Goal: Information Seeking & Learning: Check status

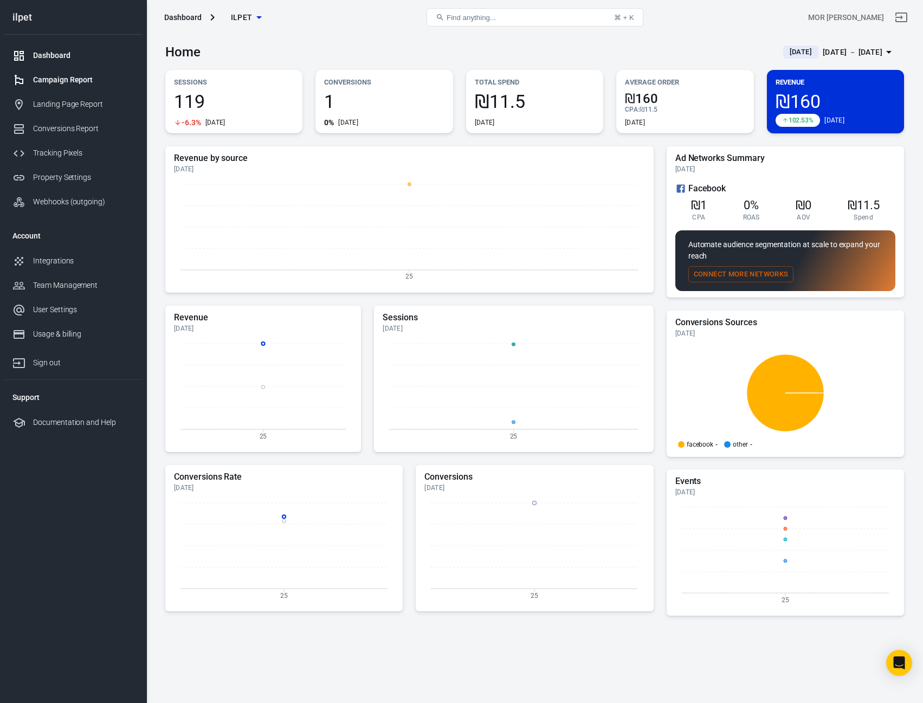
click at [102, 87] on link "Campaign Report" at bounding box center [73, 80] width 139 height 24
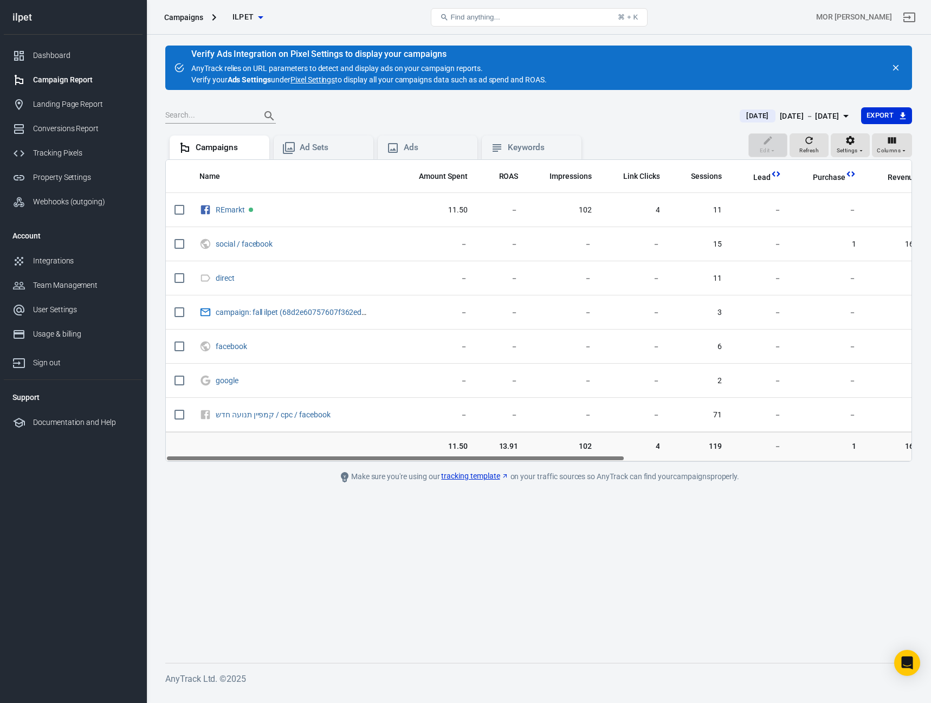
click at [68, 80] on div "Campaign Report" at bounding box center [83, 79] width 101 height 11
click at [906, 666] on icon "Open Intercom Messenger" at bounding box center [907, 663] width 14 height 14
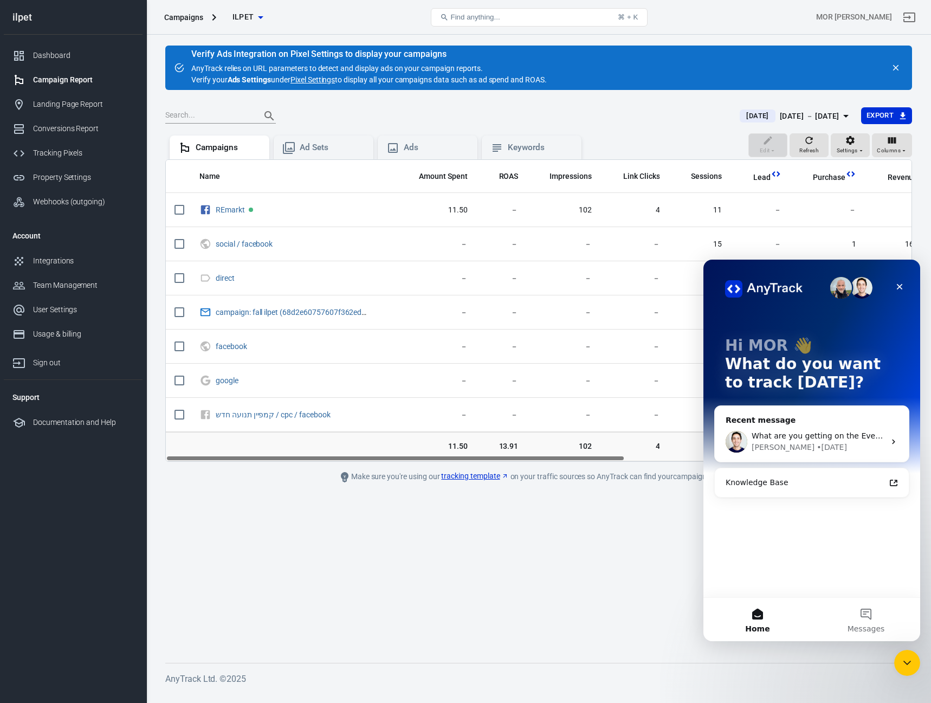
click at [783, 437] on span "What are you getting on the Events Manager overview? ​" at bounding box center [859, 435] width 214 height 9
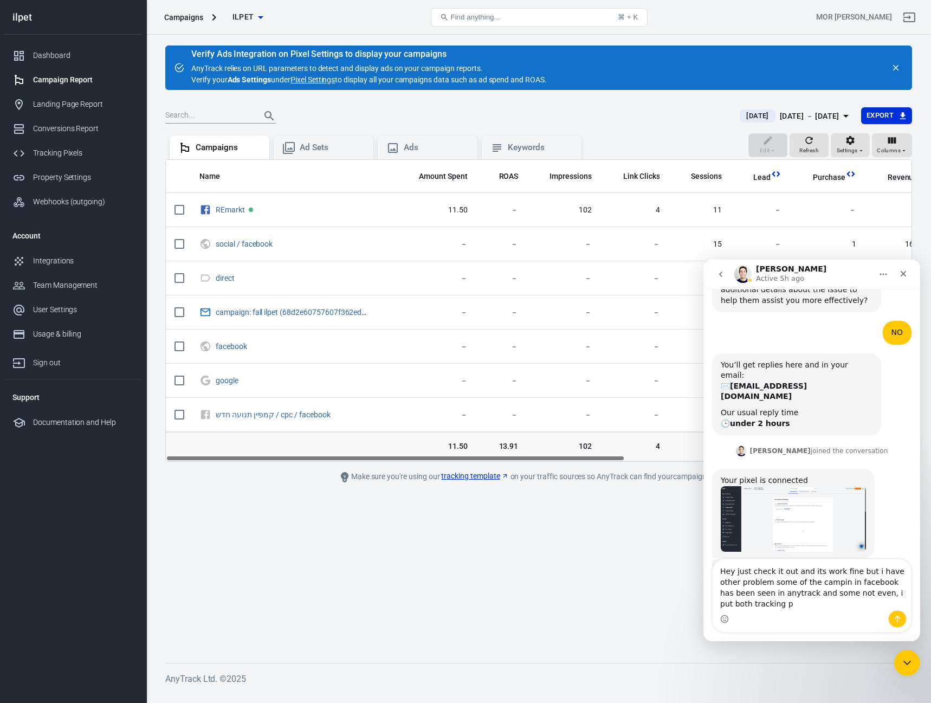
scroll to position [2996, 0]
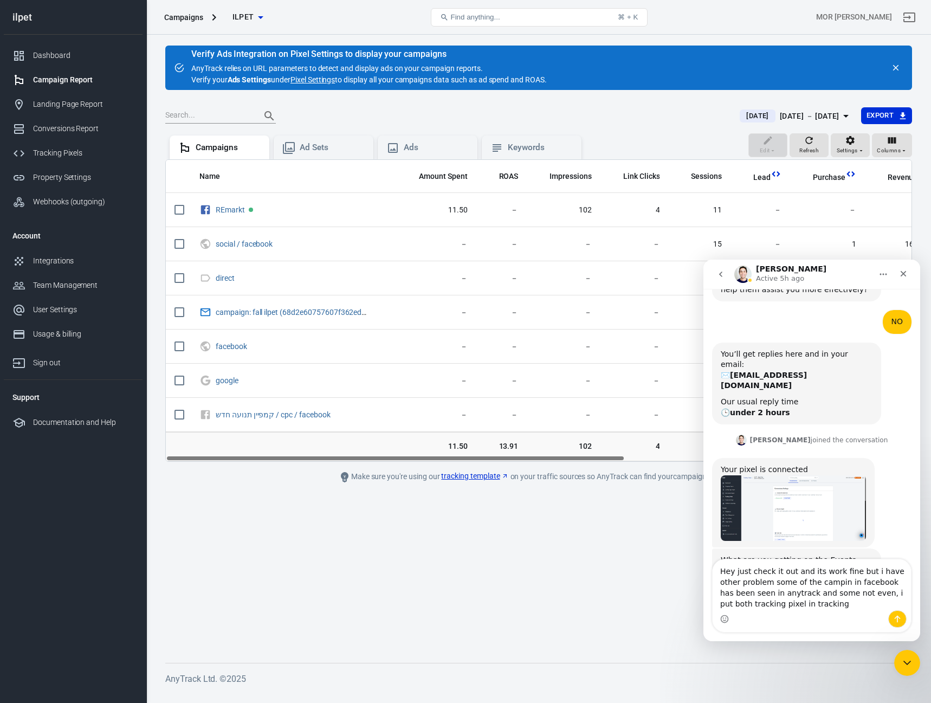
drag, startPoint x: 798, startPoint y: 605, endPoint x: 469, endPoint y: 244, distance: 489.2
click at [704, 260] on html "[PERSON_NAME] Active 5h ago Ask us anything, or share your feedback. Hey MOR, W…" at bounding box center [812, 451] width 217 height 382
click at [802, 591] on textarea "Hey just check it out and its work fine but i have other problem some of the ca…" at bounding box center [812, 584] width 198 height 51
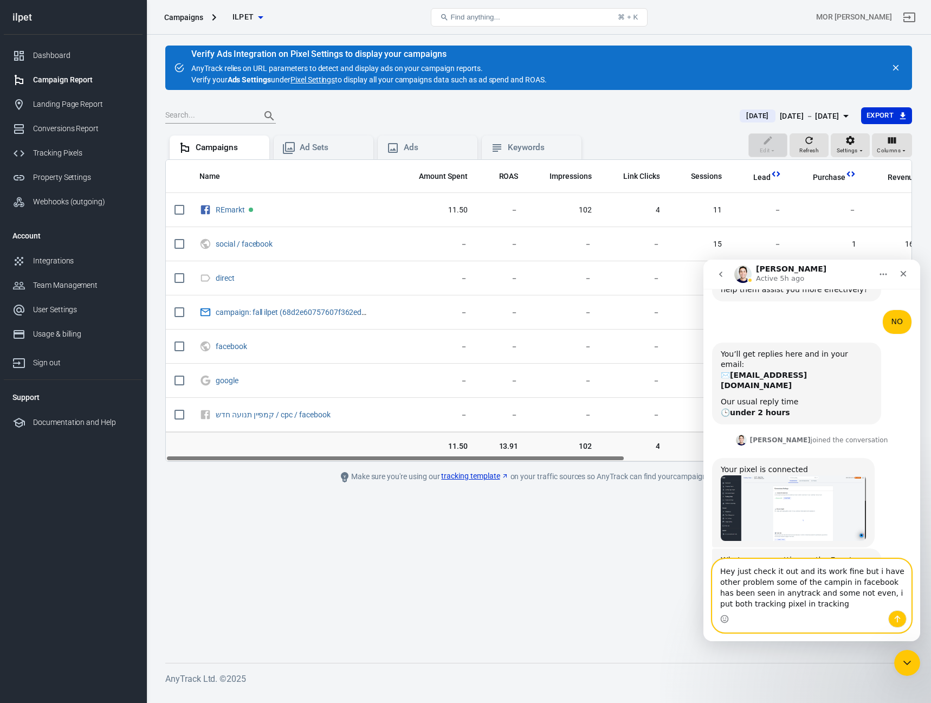
paste textarea ", I checked and the setup works fine, but I have another issue: some of my Face…"
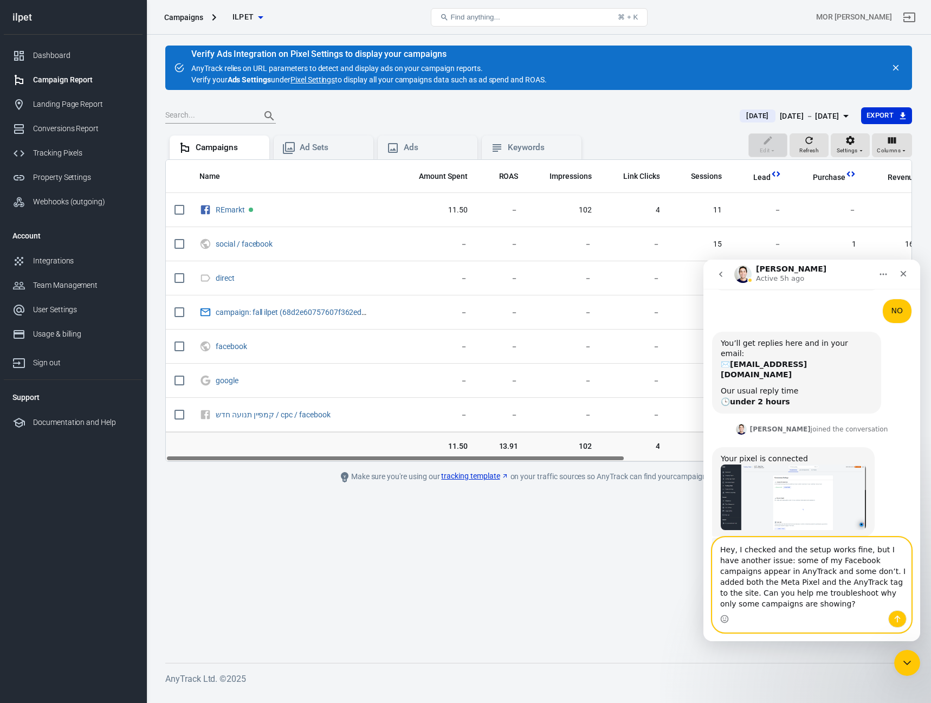
click at [737, 582] on textarea "Hey, I checked and the setup works fine, but I have another issue: some of my F…" at bounding box center [812, 574] width 198 height 73
drag, startPoint x: 737, startPoint y: 582, endPoint x: 767, endPoint y: 583, distance: 30.4
click at [767, 583] on textarea "Hey, I checked and the setup works fine, but I have another issue: some of my F…" at bounding box center [812, 574] width 198 height 73
click at [764, 583] on textarea "Hey, I checked and the setup works fine, but I have another issue: some of my F…" at bounding box center [812, 574] width 198 height 73
drag, startPoint x: 784, startPoint y: 584, endPoint x: 1403, endPoint y: 840, distance: 669.3
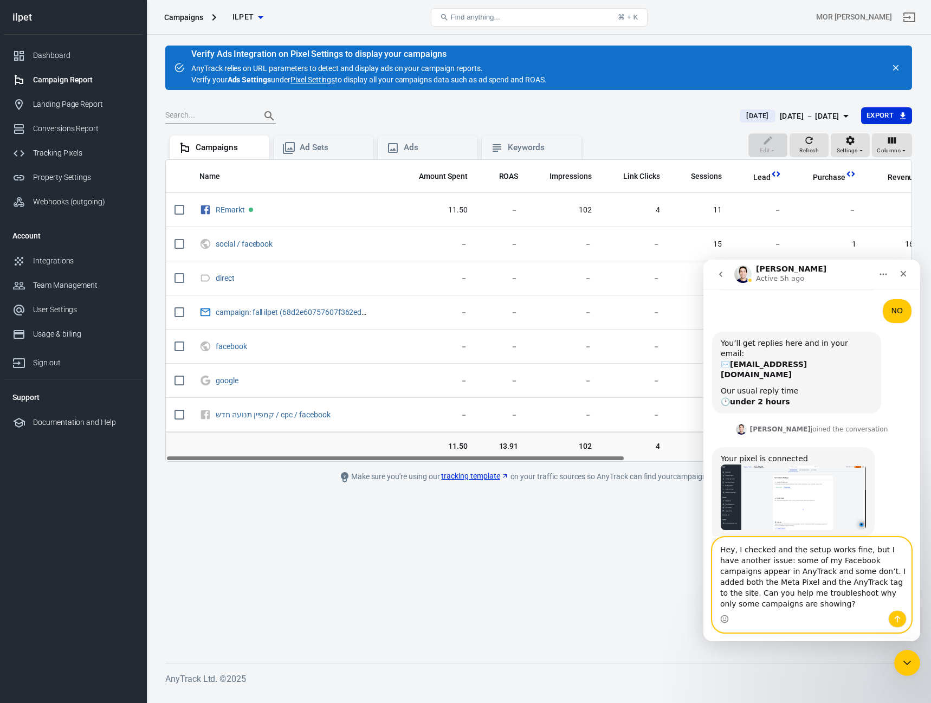
click at [704, 580] on html "[PERSON_NAME] Active 5h ago Ask us anything, or share your feedback. Hey MOR, W…" at bounding box center [812, 451] width 217 height 382
drag, startPoint x: 768, startPoint y: 585, endPoint x: 794, endPoint y: 588, distance: 25.6
click at [794, 588] on textarea "Hey, I checked and the setup works fine, but I have another issue: some of my F…" at bounding box center [812, 574] width 198 height 73
click at [798, 587] on textarea "Hey, I checked and the setup works fine, but I have another issue: some of my F…" at bounding box center [812, 574] width 198 height 73
drag, startPoint x: 797, startPoint y: 587, endPoint x: 768, endPoint y: 586, distance: 29.3
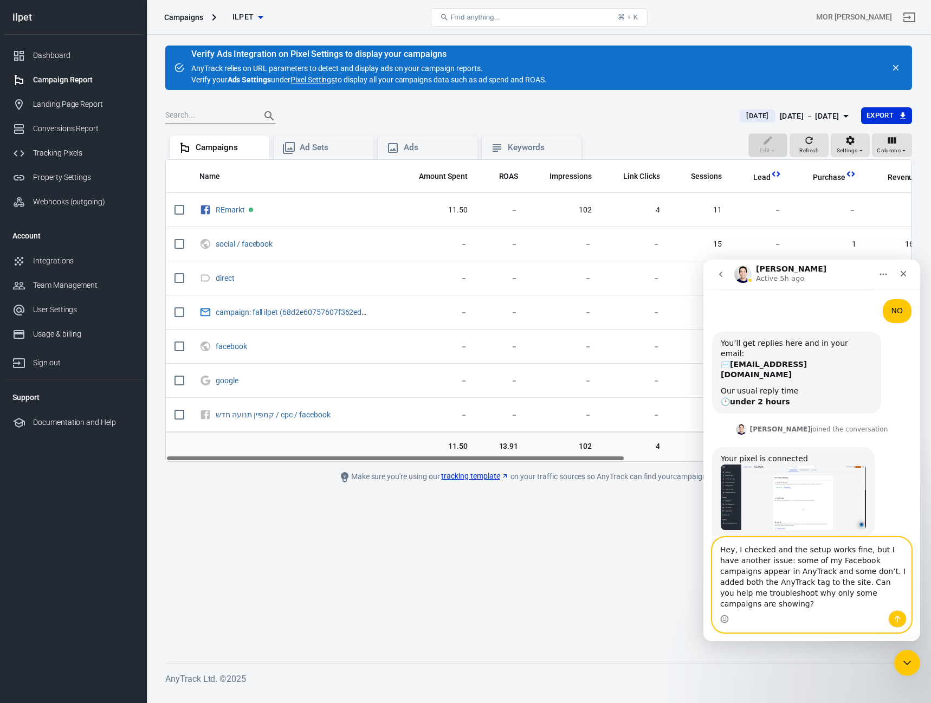
click at [768, 586] on textarea "Hey, I checked and the setup works fine, but I have another issue: some of my F…" at bounding box center [812, 574] width 198 height 73
type textarea "Hey, I checked and the setup works fine, but I have another issue: some of my F…"
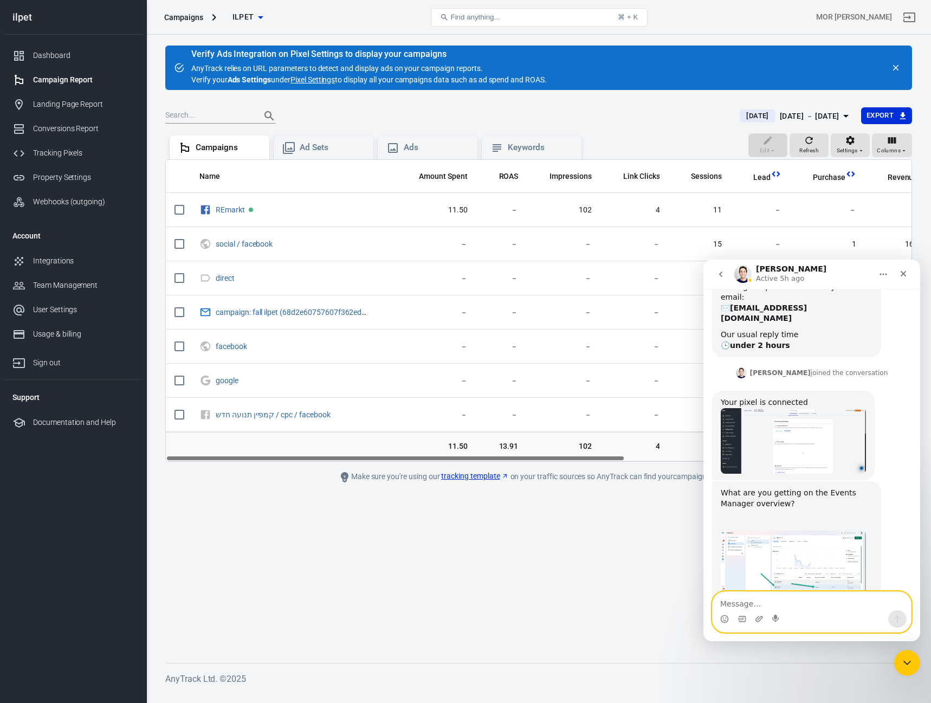
scroll to position [3078, 0]
click at [73, 146] on link "Tracking Pixels" at bounding box center [73, 153] width 139 height 24
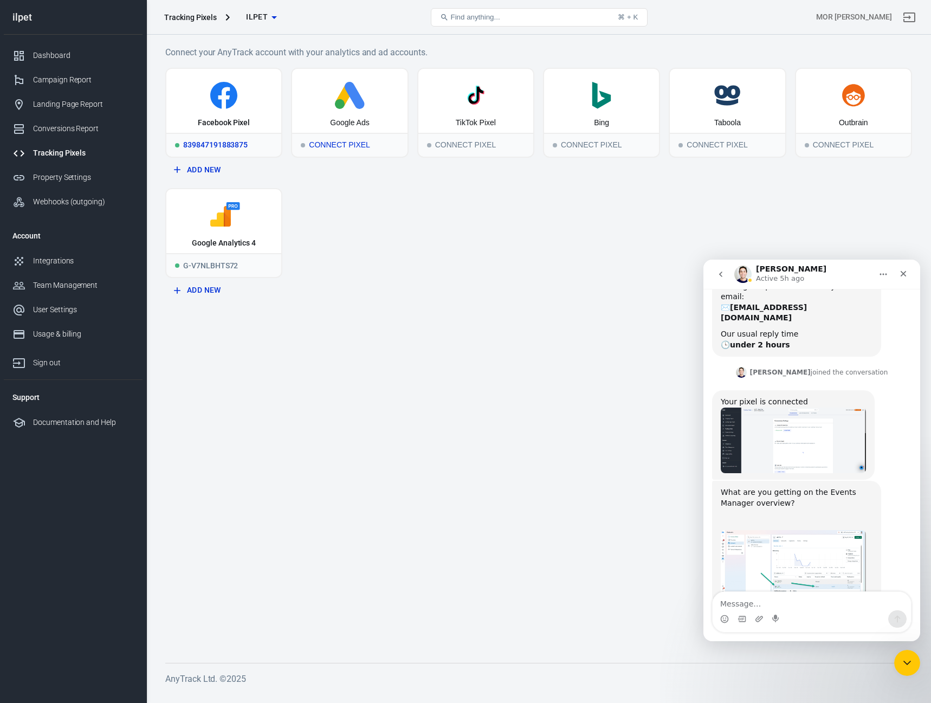
drag, startPoint x: 347, startPoint y: 112, endPoint x: 233, endPoint y: 113, distance: 114.4
click at [233, 113] on div "Facebook Pixel 839847191883875 Add New Google Ads Connect Pixel TikTok Pixel Co…" at bounding box center [538, 184] width 747 height 233
click at [231, 109] on div "Facebook Pixel" at bounding box center [223, 101] width 115 height 64
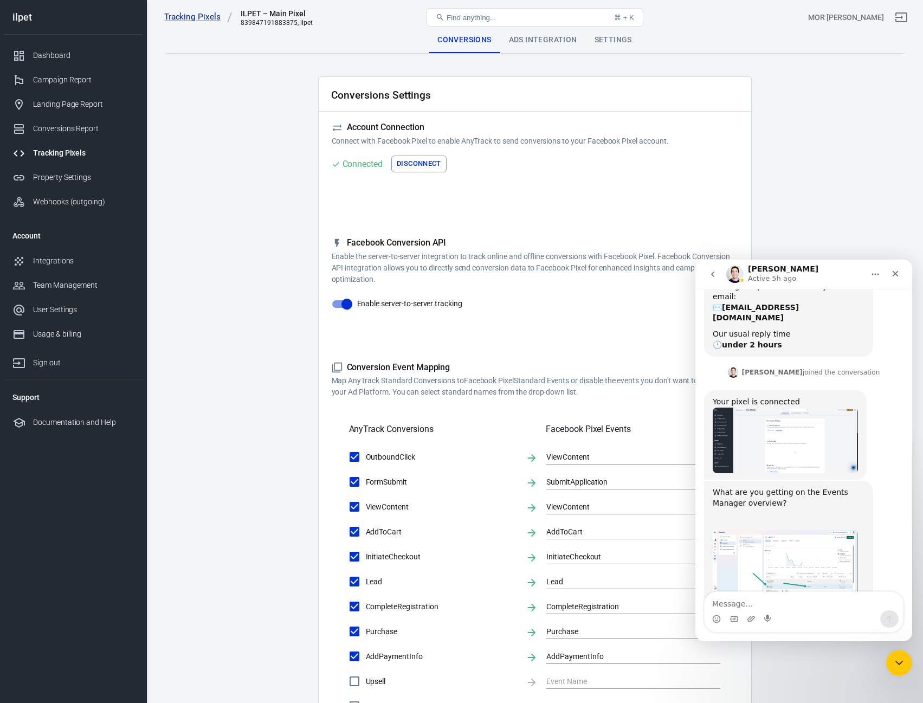
click at [543, 36] on div "Ads Integration" at bounding box center [543, 40] width 86 height 26
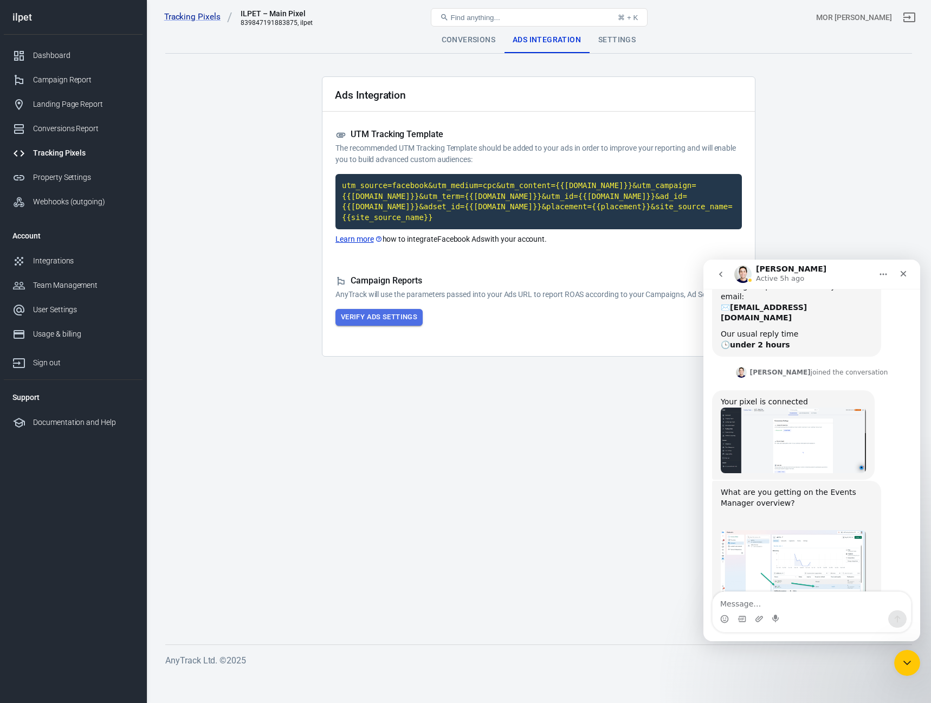
click at [385, 314] on button "Verify Ads Settings" at bounding box center [379, 317] width 87 height 17
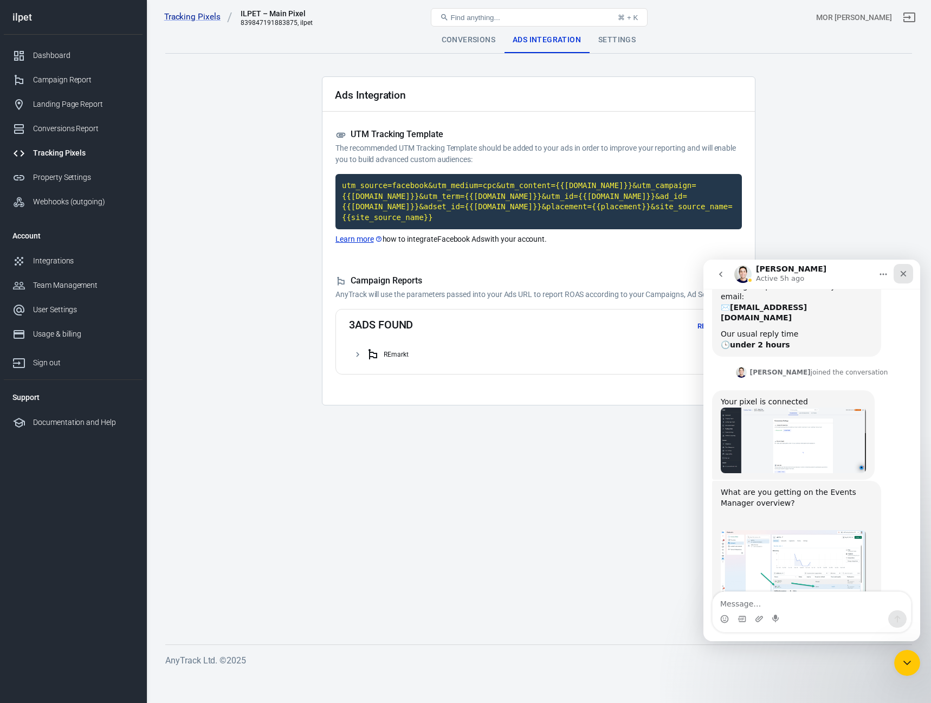
click at [908, 276] on div "Close" at bounding box center [904, 274] width 20 height 20
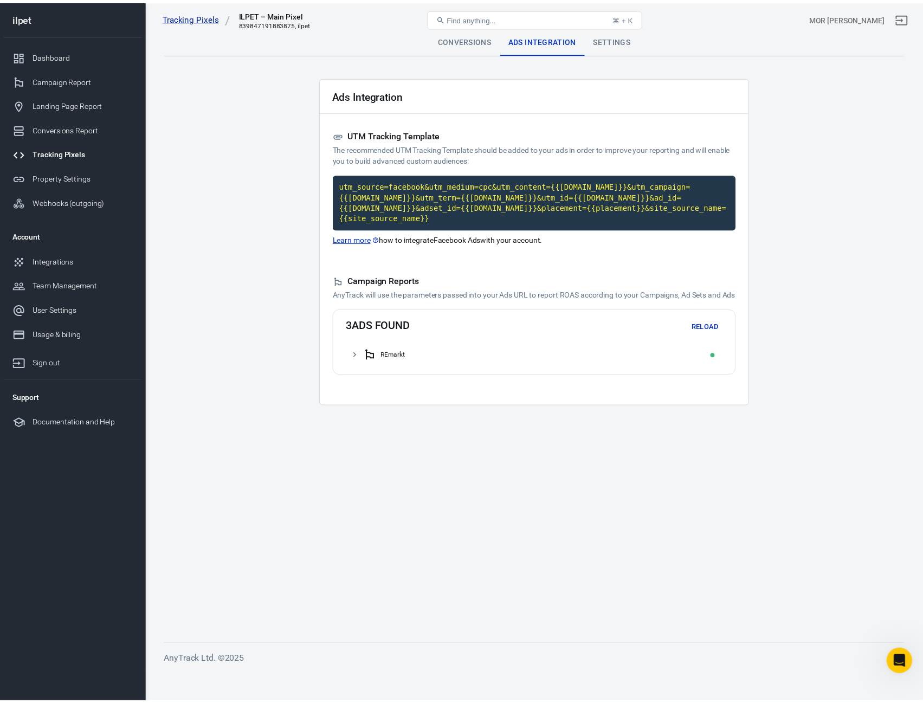
scroll to position [3078, 0]
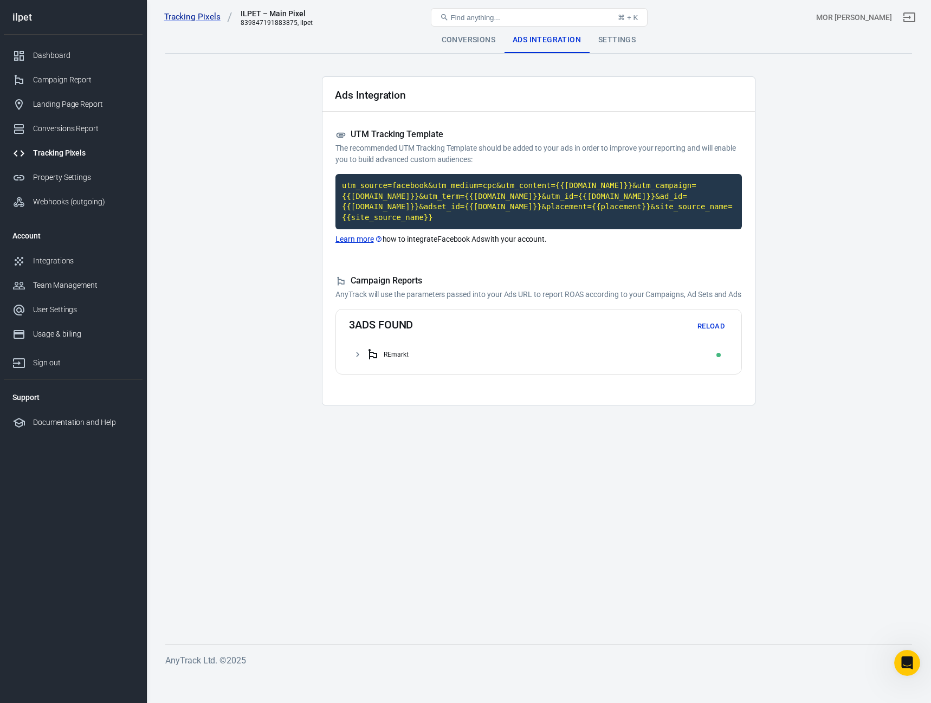
click at [358, 355] on icon at bounding box center [357, 354] width 3 height 5
click at [366, 372] on icon at bounding box center [364, 376] width 10 height 10
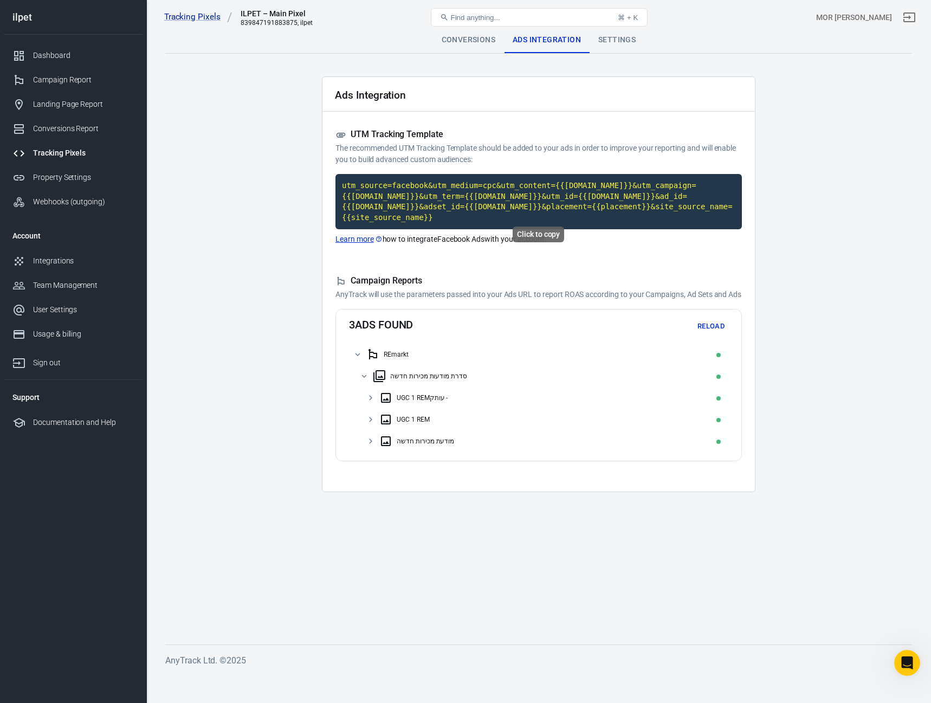
click at [627, 206] on code "utm_source=facebook&utm_medium=cpc&utm_content={{[DOMAIN_NAME]}}&utm_campaign={…" at bounding box center [539, 201] width 407 height 55
click at [702, 332] on button "Reload" at bounding box center [711, 326] width 35 height 17
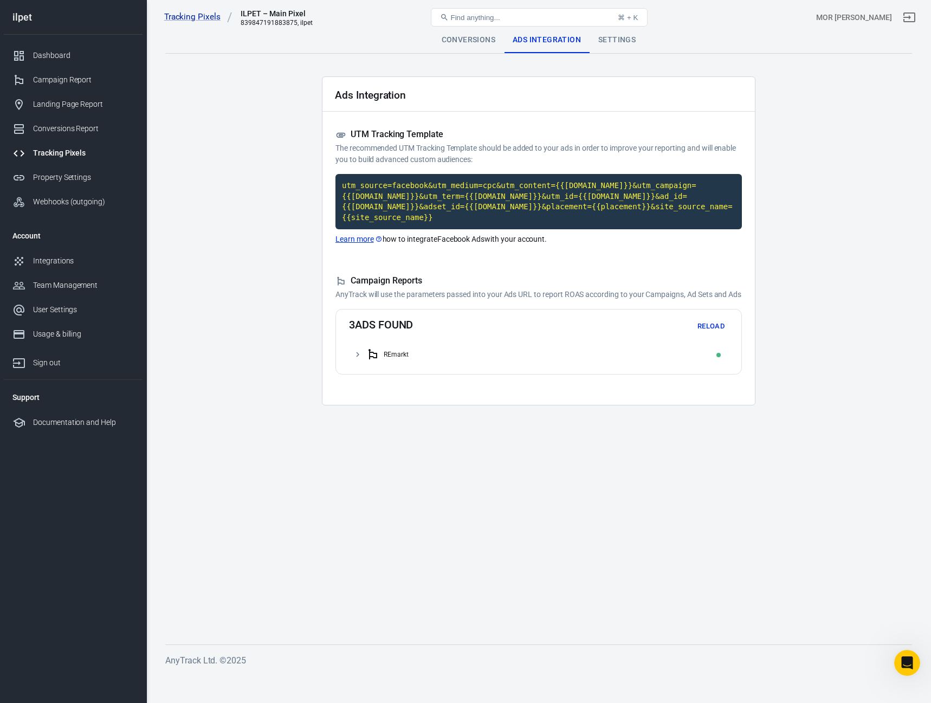
click at [366, 234] on link "Learn more" at bounding box center [359, 239] width 47 height 11
click at [710, 328] on button "Reload" at bounding box center [711, 326] width 35 height 17
click at [721, 325] on button "Reload" at bounding box center [711, 326] width 35 height 17
click at [491, 35] on div "Conversions" at bounding box center [468, 40] width 71 height 26
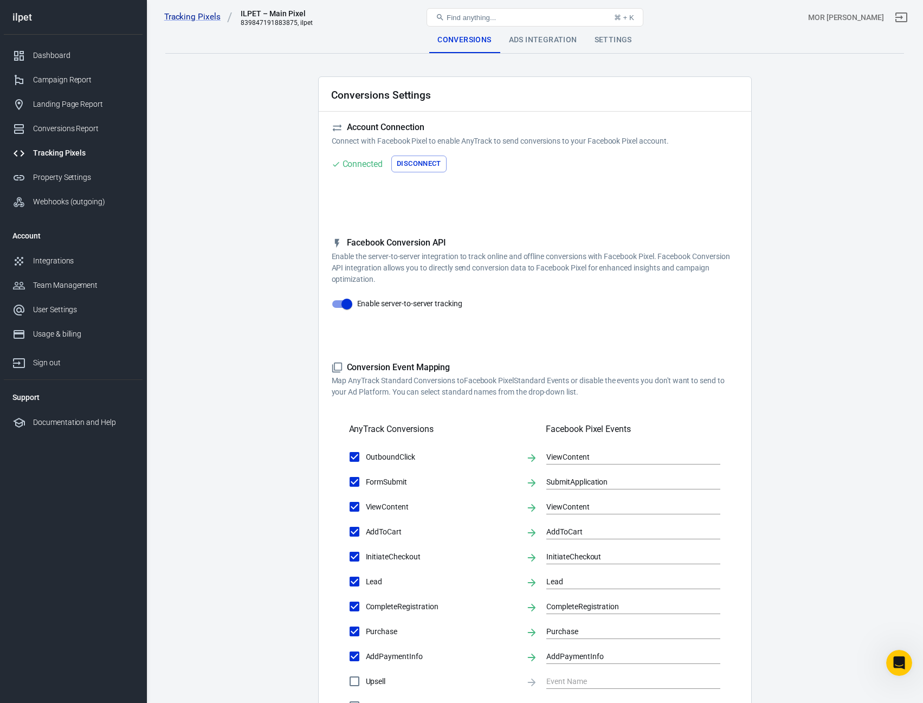
click at [549, 40] on div "Ads Integration" at bounding box center [543, 40] width 86 height 26
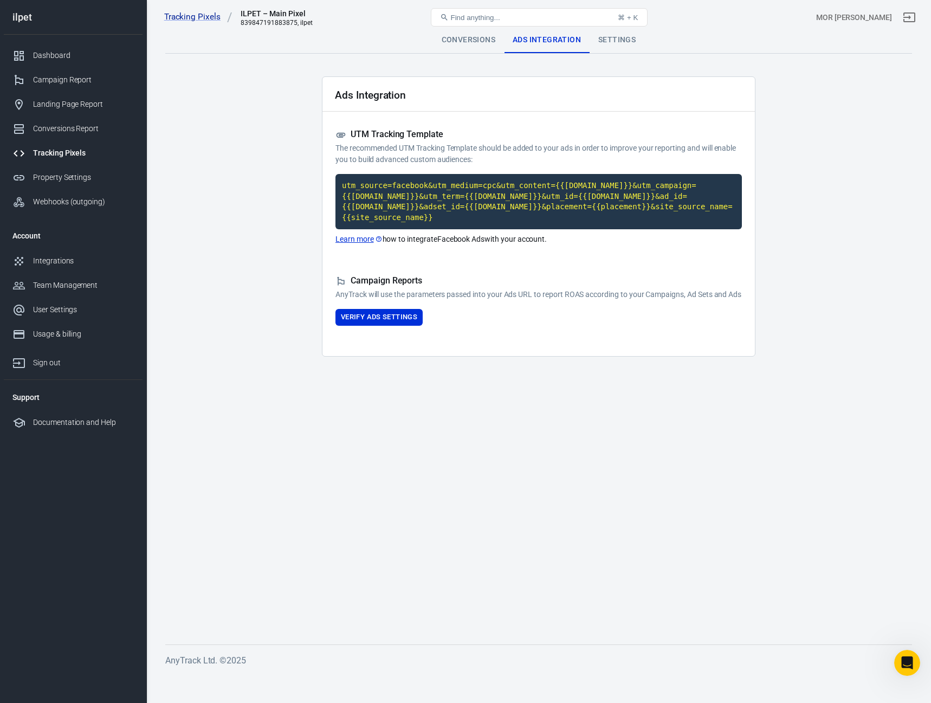
click at [402, 308] on div "Campaign Reports AnyTrack will use the parameters passed into your Ads URL to r…" at bounding box center [539, 300] width 407 height 50
click at [401, 313] on button "Verify Ads Settings" at bounding box center [379, 317] width 87 height 17
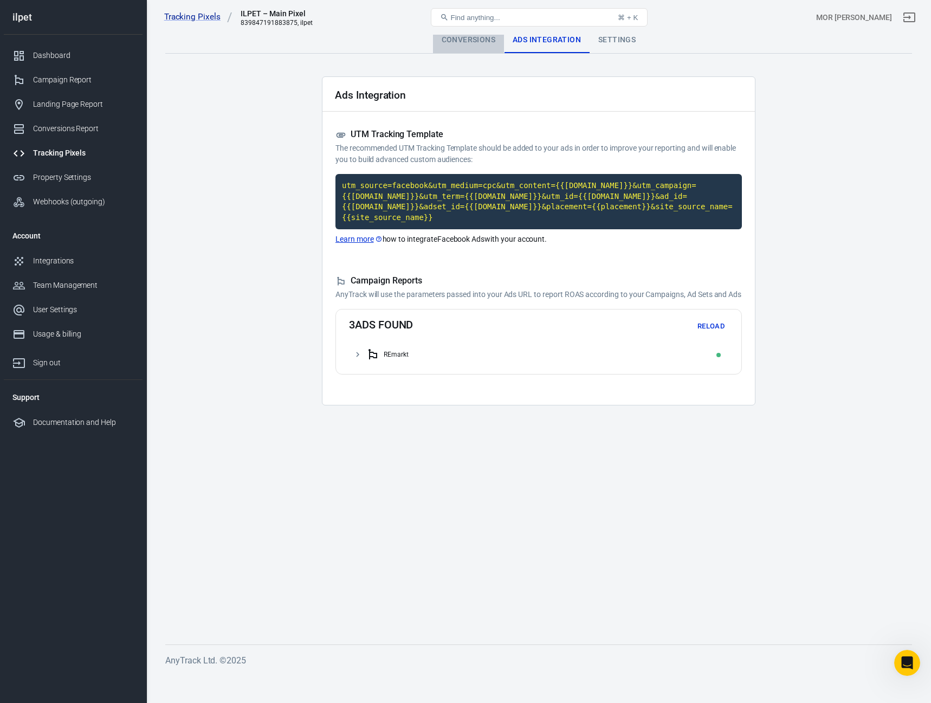
click at [462, 50] on div "Conversions" at bounding box center [468, 40] width 71 height 26
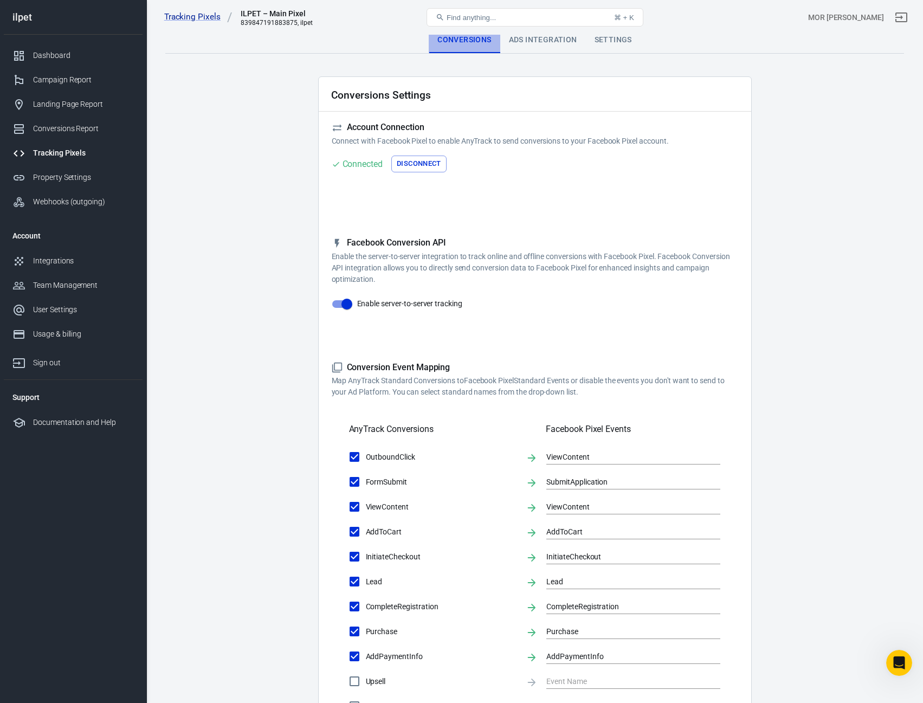
click at [467, 43] on div "Conversions" at bounding box center [464, 40] width 71 height 26
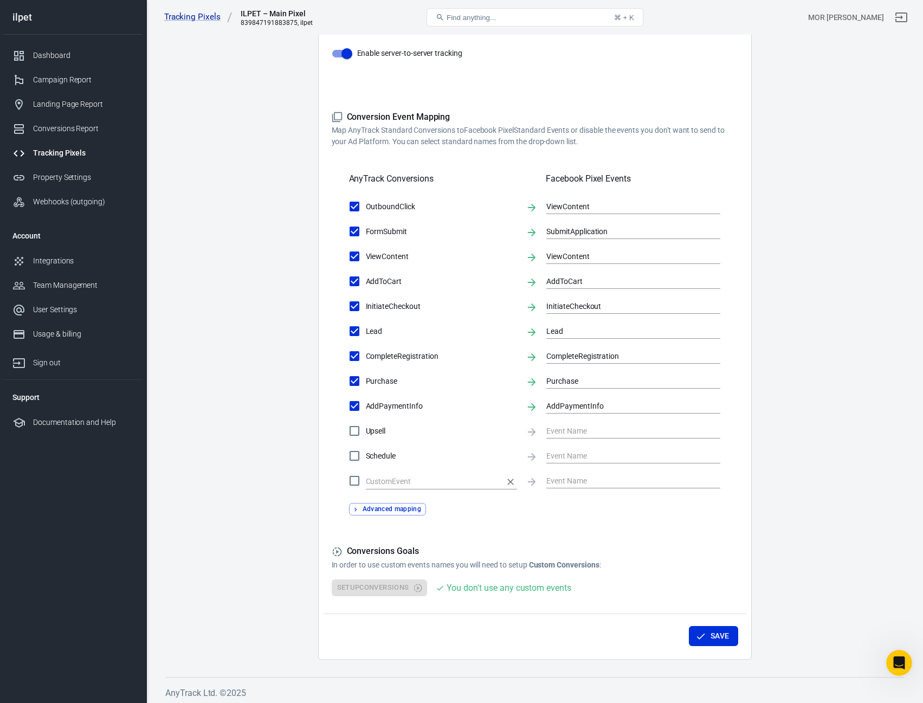
scroll to position [254, 0]
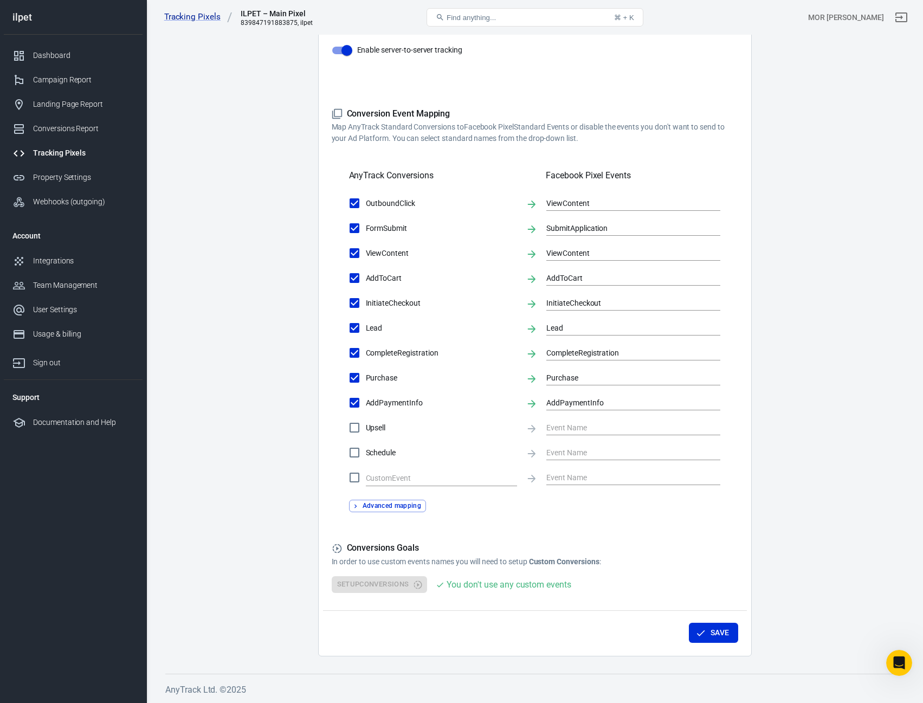
click at [404, 584] on div "Setup Conversions You don't use any custom events" at bounding box center [535, 584] width 407 height 17
click at [572, 562] on strong "Custom Conversions" at bounding box center [564, 561] width 70 height 9
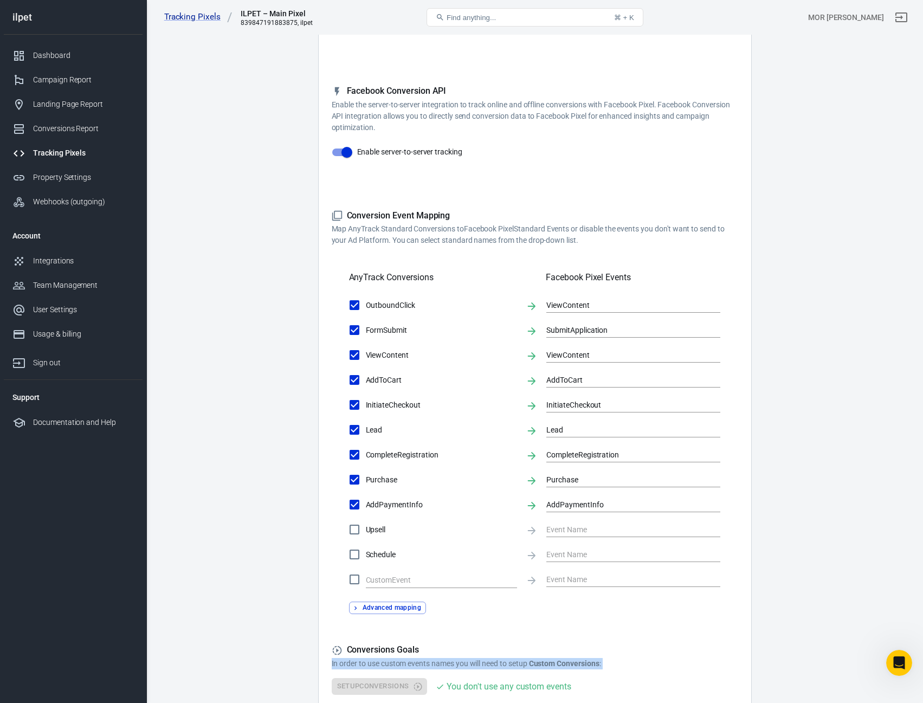
scroll to position [145, 0]
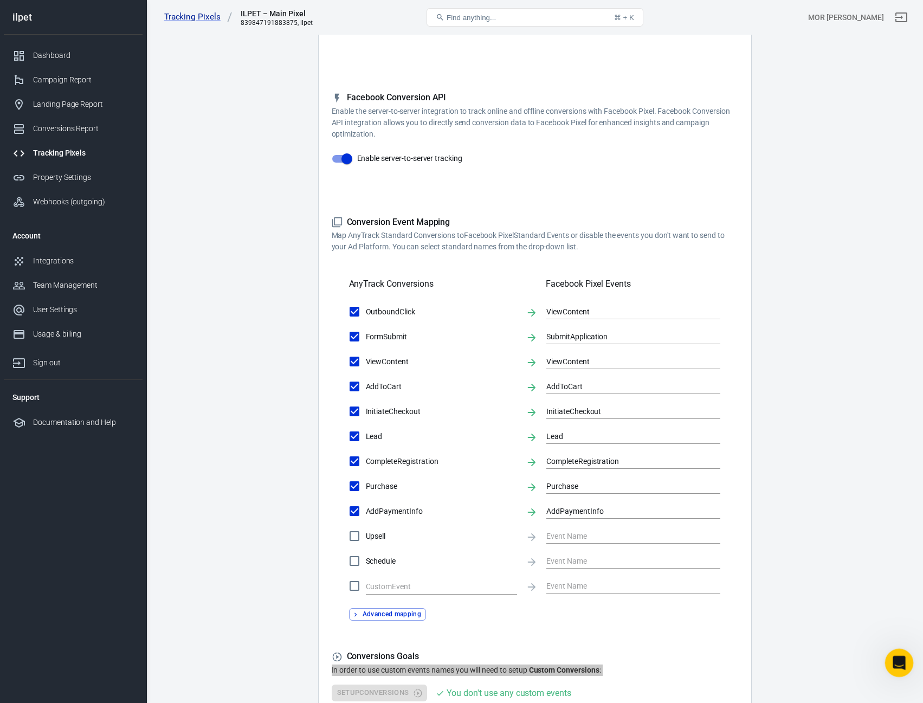
click at [884, 666] on div "Open Intercom Messenger" at bounding box center [898, 661] width 36 height 36
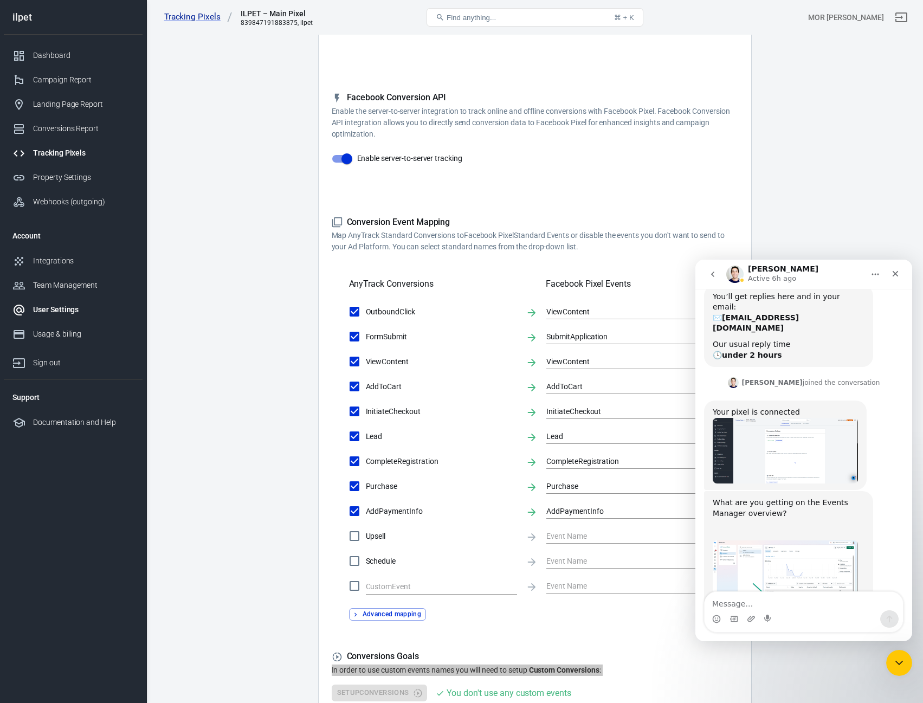
scroll to position [3078, 0]
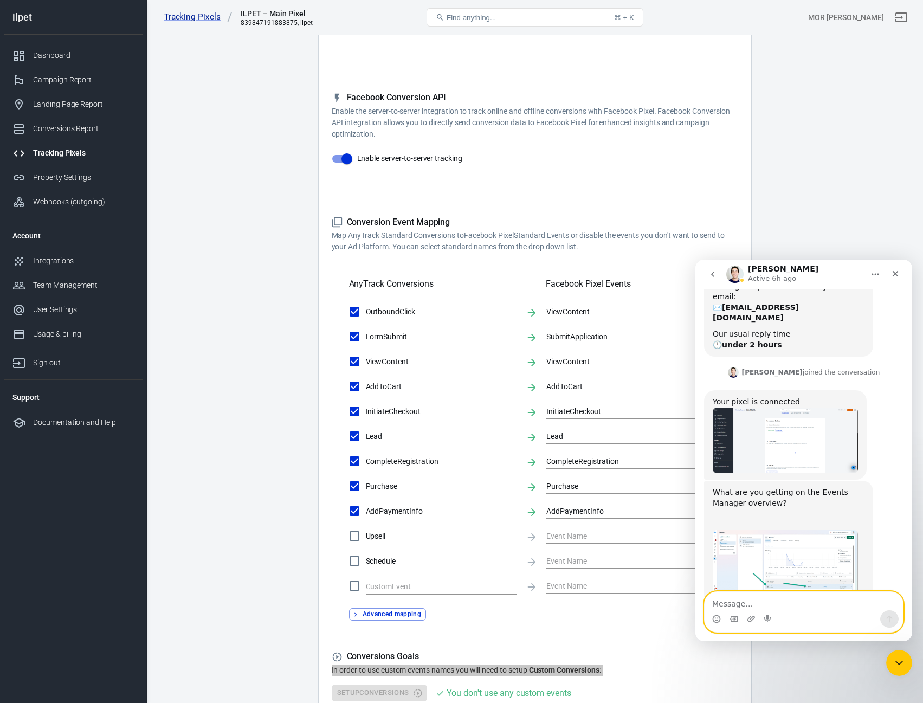
click at [728, 598] on textarea "Message…" at bounding box center [804, 601] width 198 height 18
click at [768, 603] on textarea "Message…" at bounding box center [804, 601] width 198 height 18
paste textarea "Ads Not Found for Awareness and Traffic Campaigns"
type textarea "never mind i read the Ads Not Found for Awareness and Traffic Campaigns"
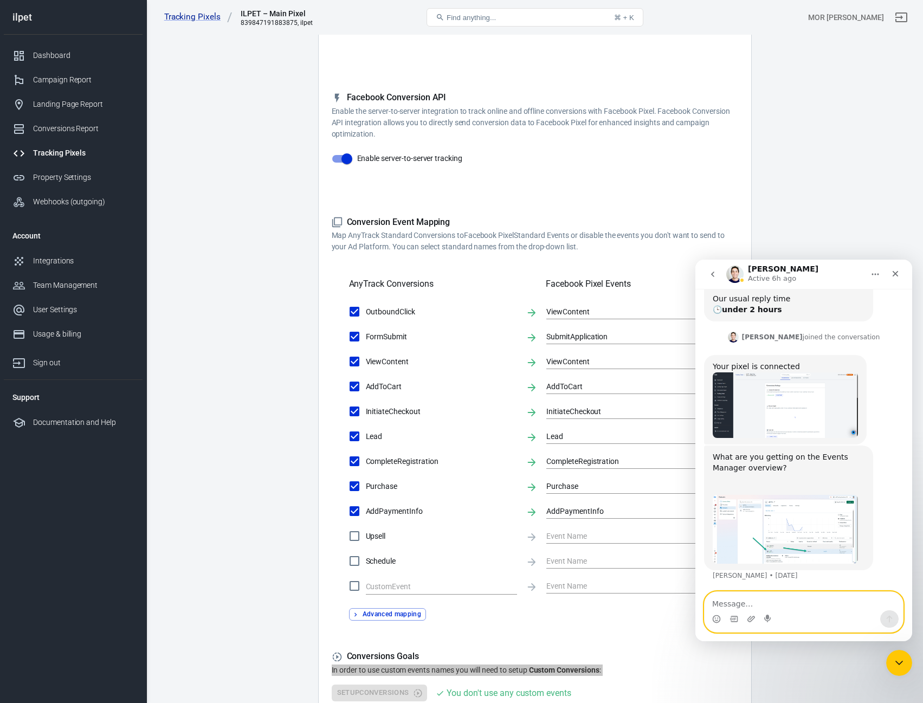
scroll to position [3124, 0]
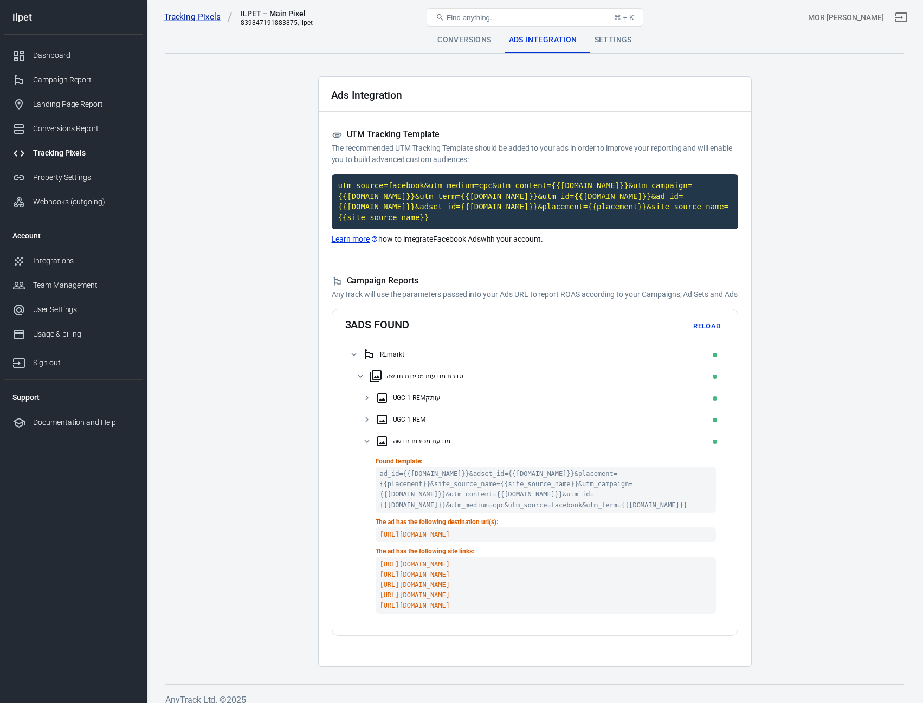
click at [50, 57] on div "Dashboard" at bounding box center [83, 55] width 101 height 11
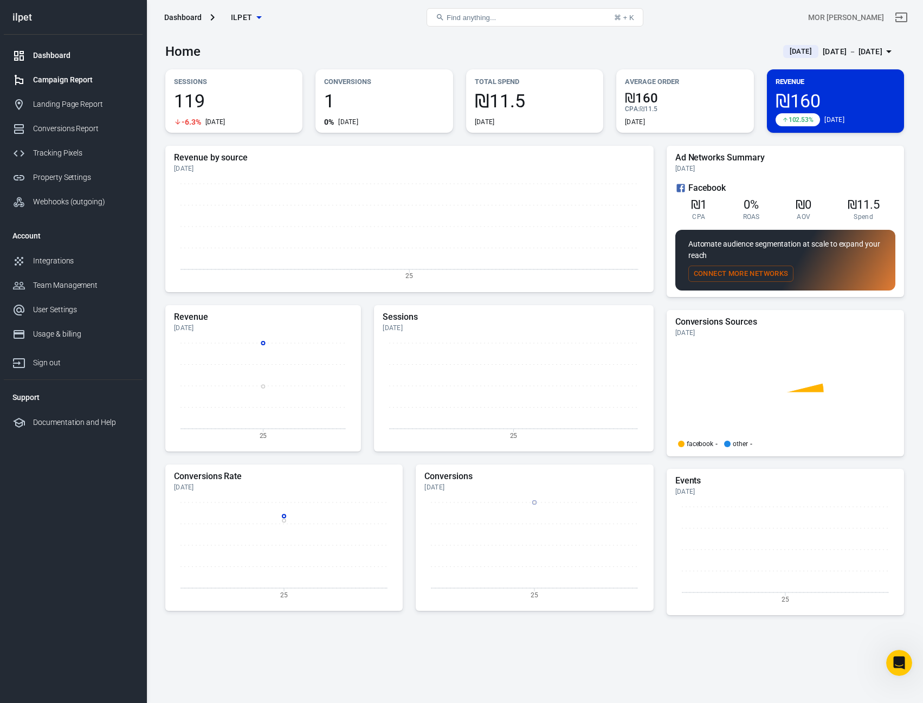
click at [54, 74] on div "Campaign Report" at bounding box center [83, 79] width 101 height 11
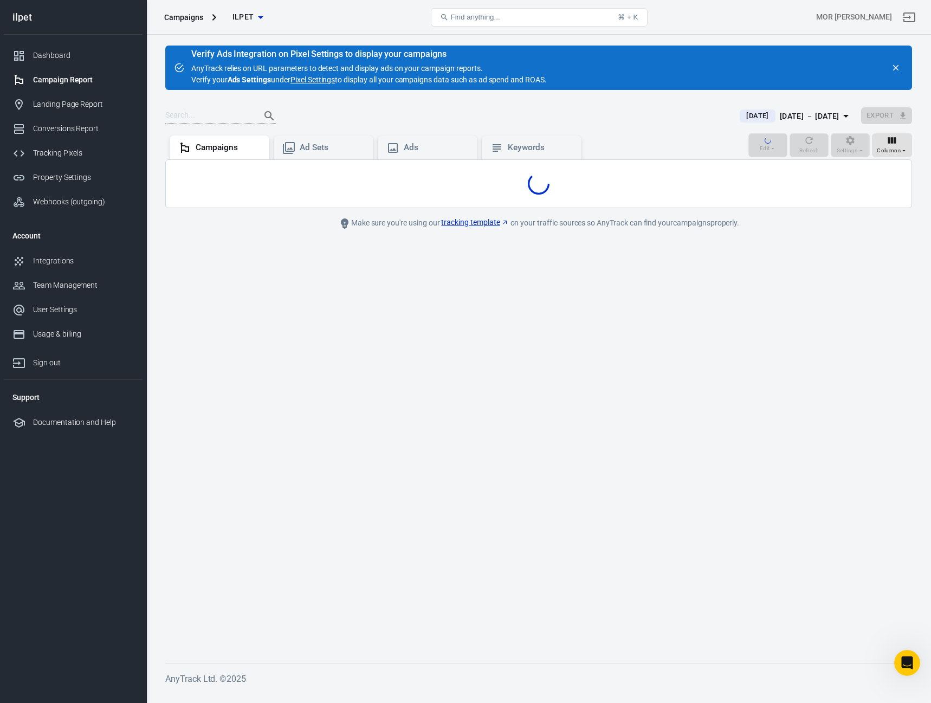
click at [54, 74] on div "Campaign Report" at bounding box center [83, 79] width 101 height 11
click at [58, 44] on link "Dashboard" at bounding box center [73, 55] width 139 height 24
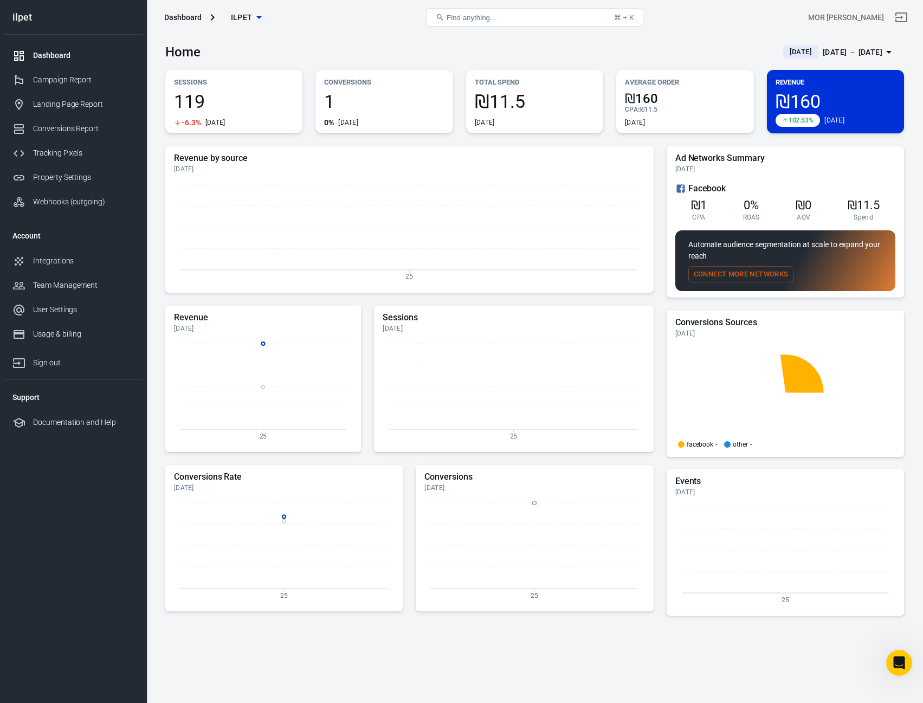
click at [797, 89] on div "Revenue ₪160 102.53% Today" at bounding box center [835, 101] width 137 height 63
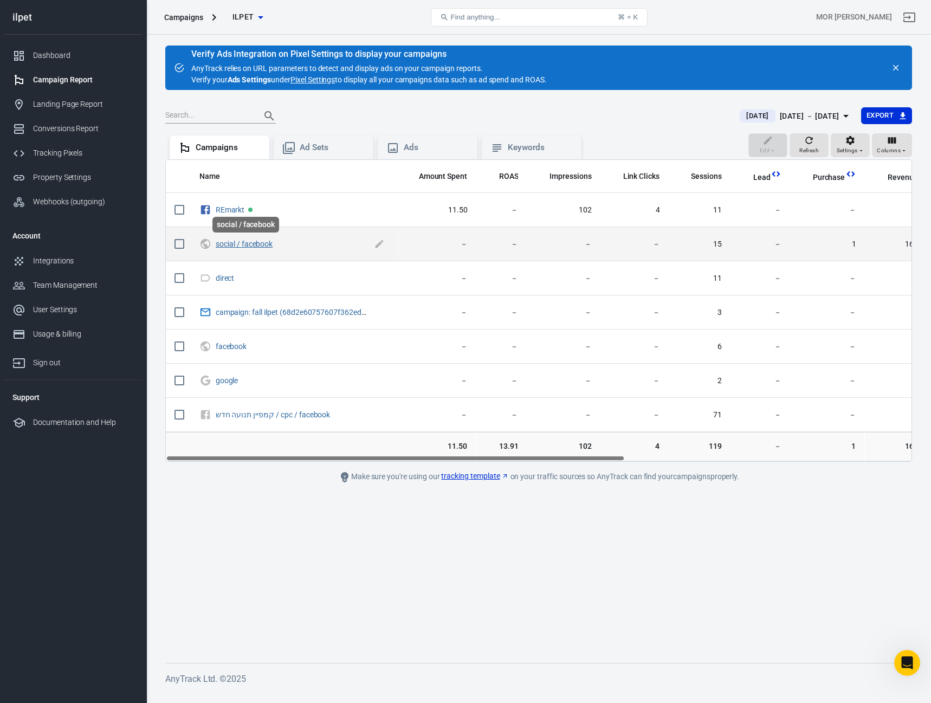
click at [240, 244] on link "social / facebook" at bounding box center [244, 244] width 57 height 9
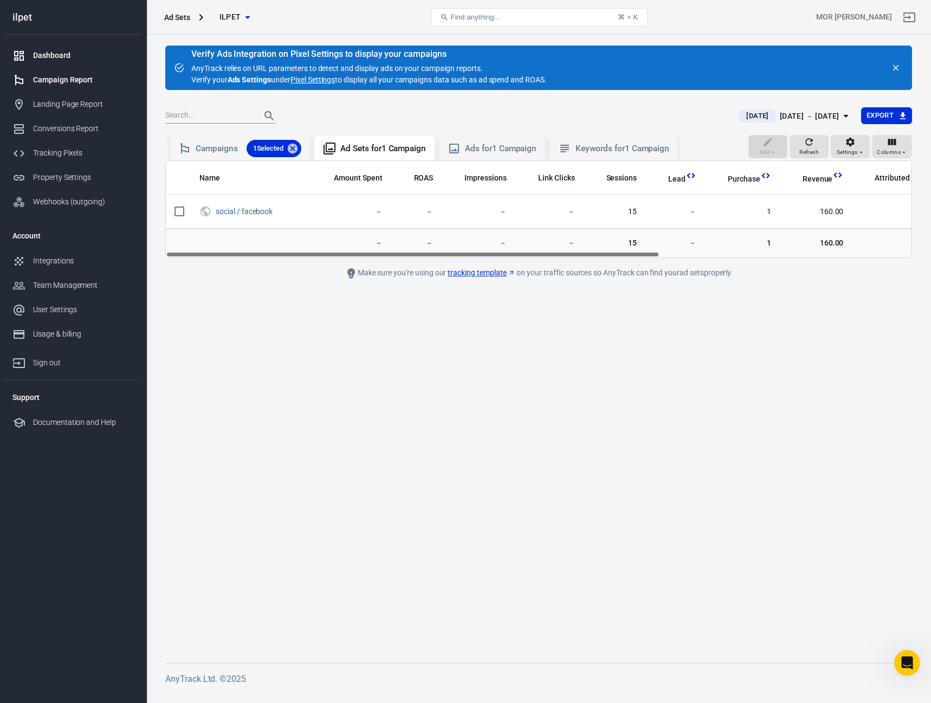
click at [76, 61] on link "Dashboard" at bounding box center [73, 55] width 139 height 24
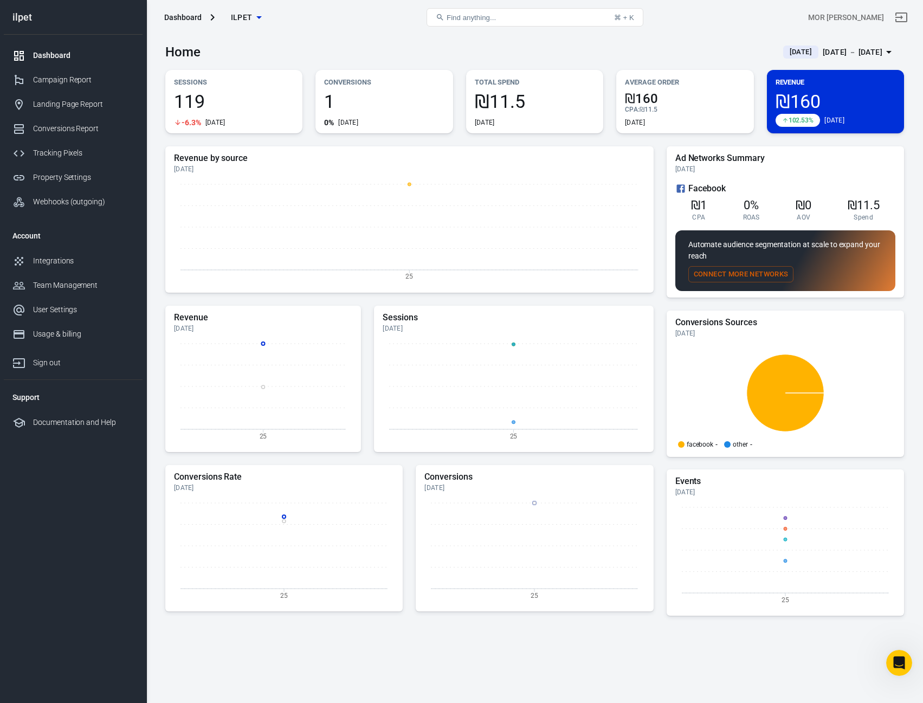
click at [725, 205] on div "₪1 CPA 0% ROAS ₪0 AOV ₪11.5 Spend" at bounding box center [785, 208] width 220 height 27
click at [80, 59] on div "Dashboard" at bounding box center [83, 55] width 101 height 11
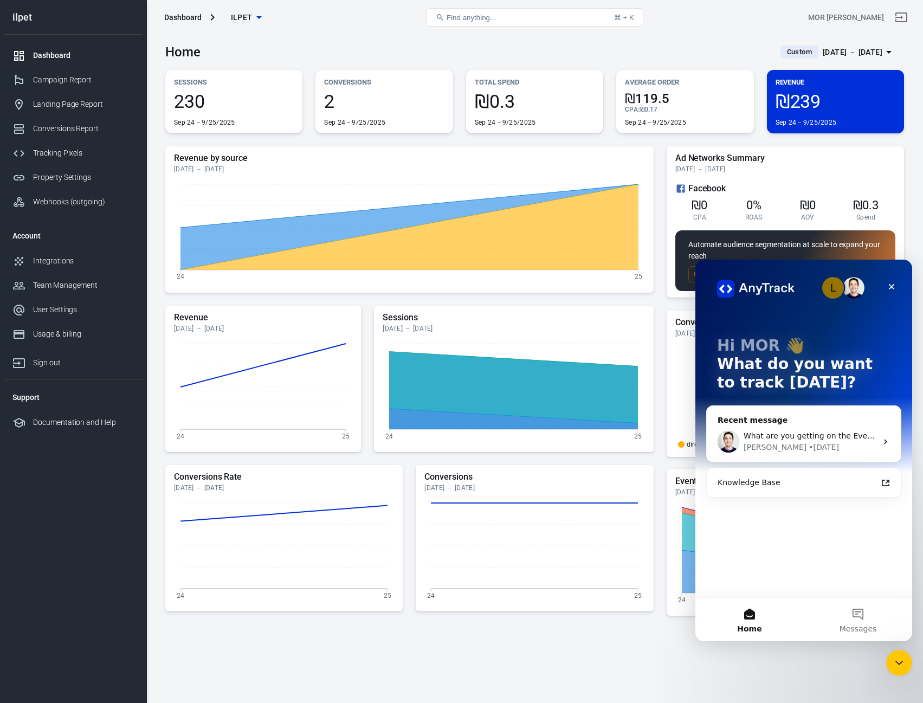
click at [856, 436] on span "What are you getting on the Events Manager overview? ​" at bounding box center [851, 435] width 214 height 9
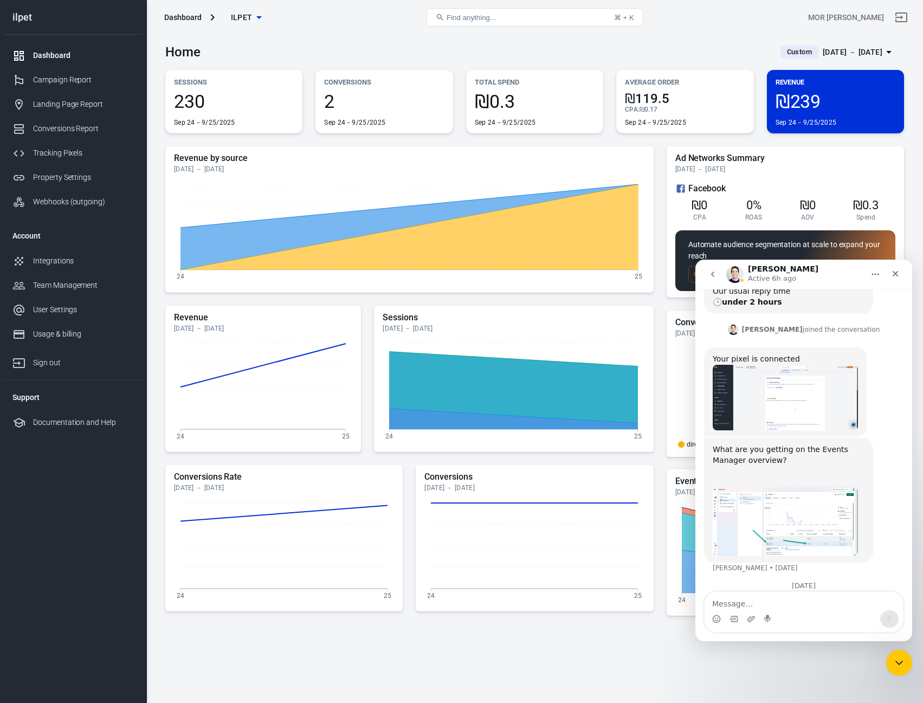
scroll to position [3124, 0]
click at [900, 274] on div "Close" at bounding box center [896, 274] width 20 height 20
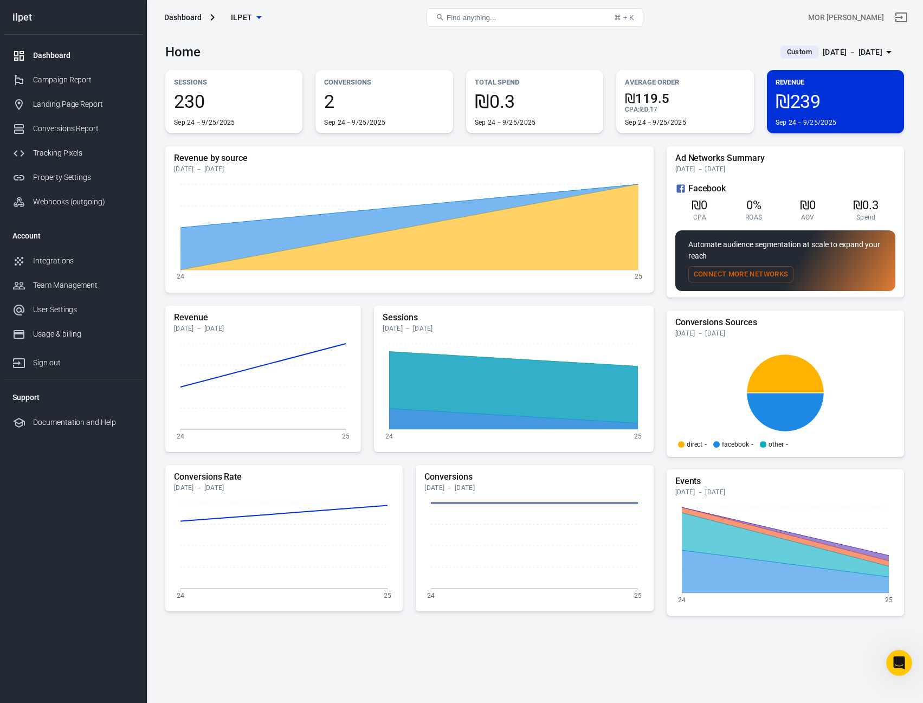
drag, startPoint x: 203, startPoint y: 126, endPoint x: 632, endPoint y: 38, distance: 437.5
click at [632, 38] on div "Home Custom Sep 24 － Sep 25, 2025" at bounding box center [534, 48] width 739 height 27
click at [50, 57] on div "Dashboard" at bounding box center [83, 55] width 101 height 11
click at [849, 51] on div "Sep 24 － Sep 25, 2025" at bounding box center [853, 53] width 60 height 14
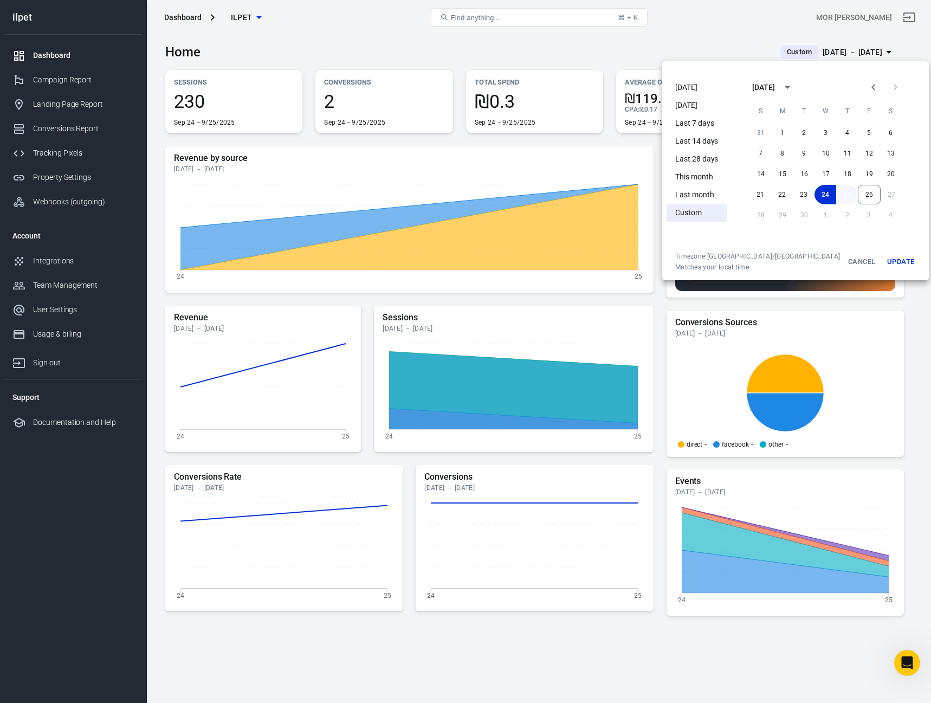
click at [836, 197] on button "25" at bounding box center [847, 195] width 22 height 20
click at [858, 197] on button "26" at bounding box center [869, 195] width 23 height 20
click at [694, 31] on div at bounding box center [465, 351] width 931 height 703
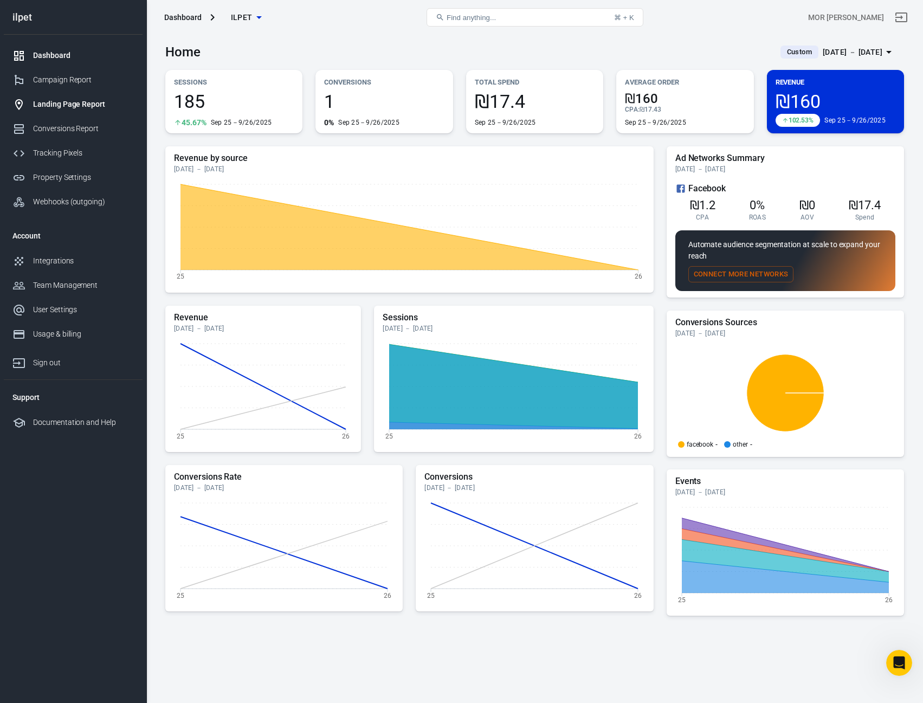
click at [56, 105] on div "Landing Page Report" at bounding box center [83, 104] width 101 height 11
